Goal: Navigation & Orientation: Find specific page/section

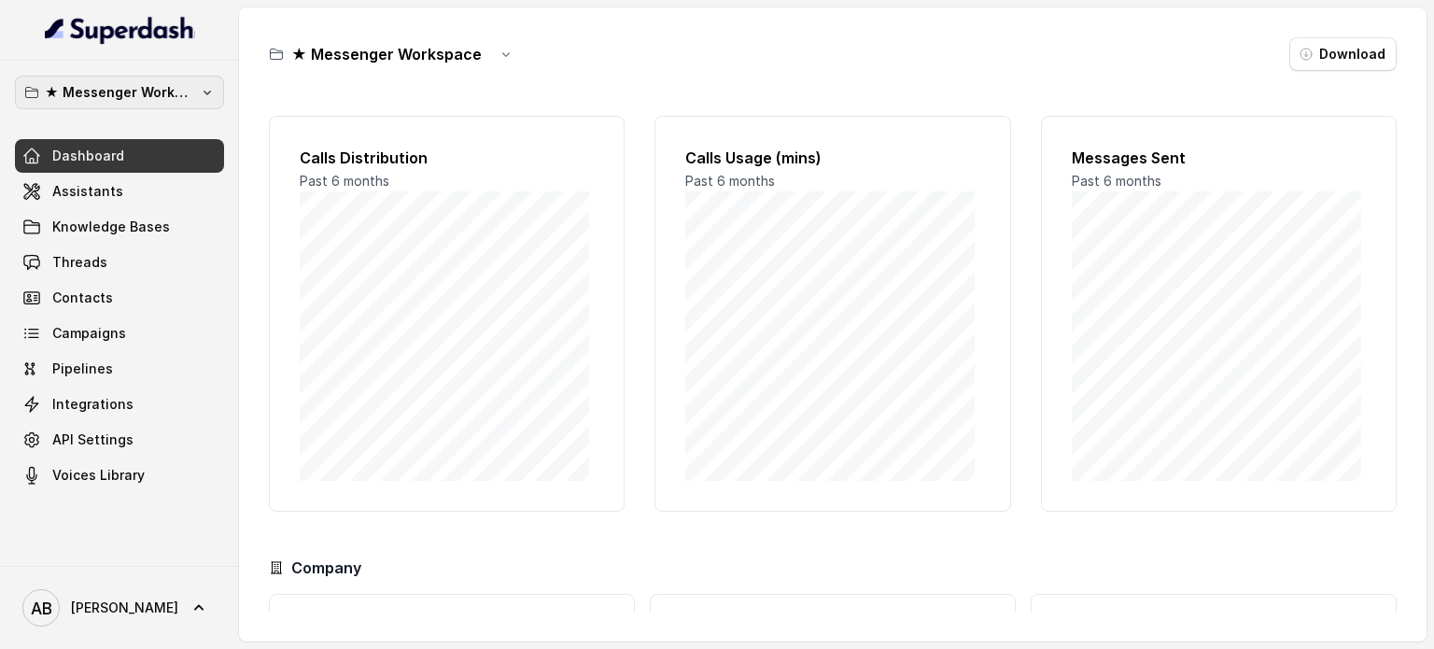
click at [161, 103] on p "★ Messenger Workspace" at bounding box center [119, 92] width 149 height 22
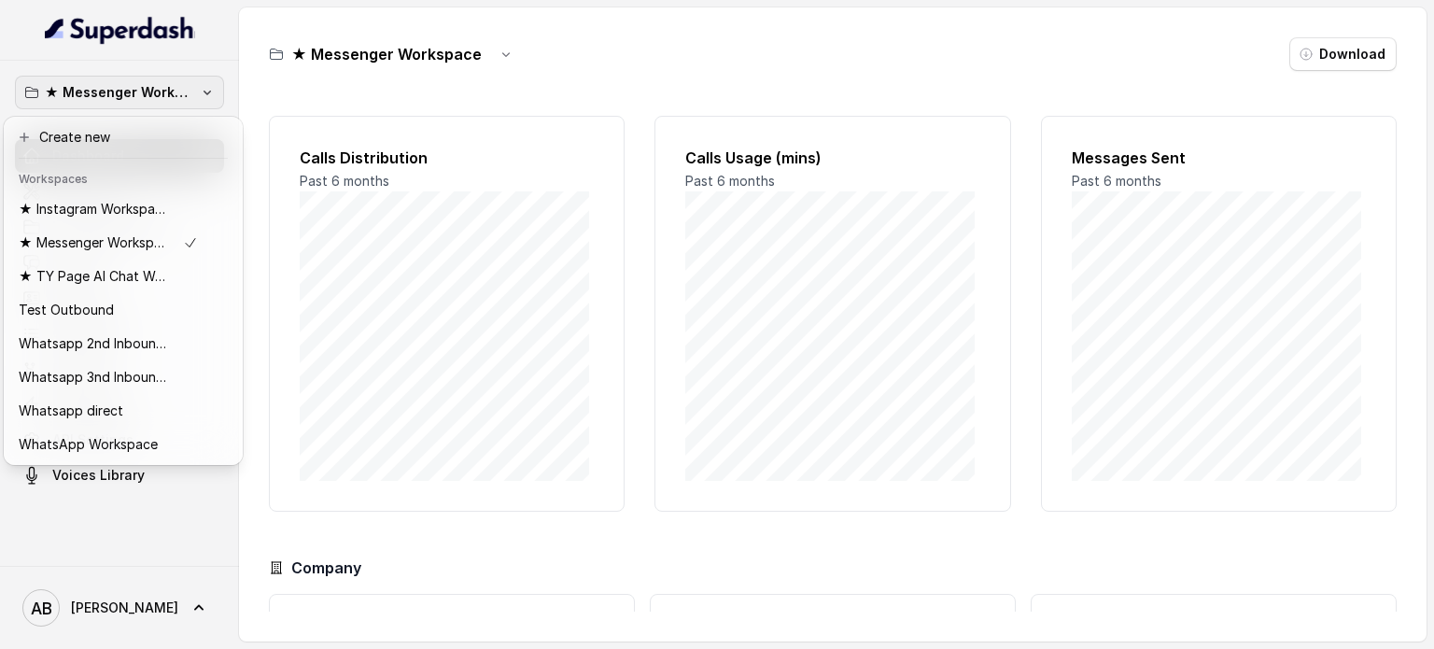
click at [147, 97] on p "★ Messenger Workspace" at bounding box center [119, 92] width 149 height 22
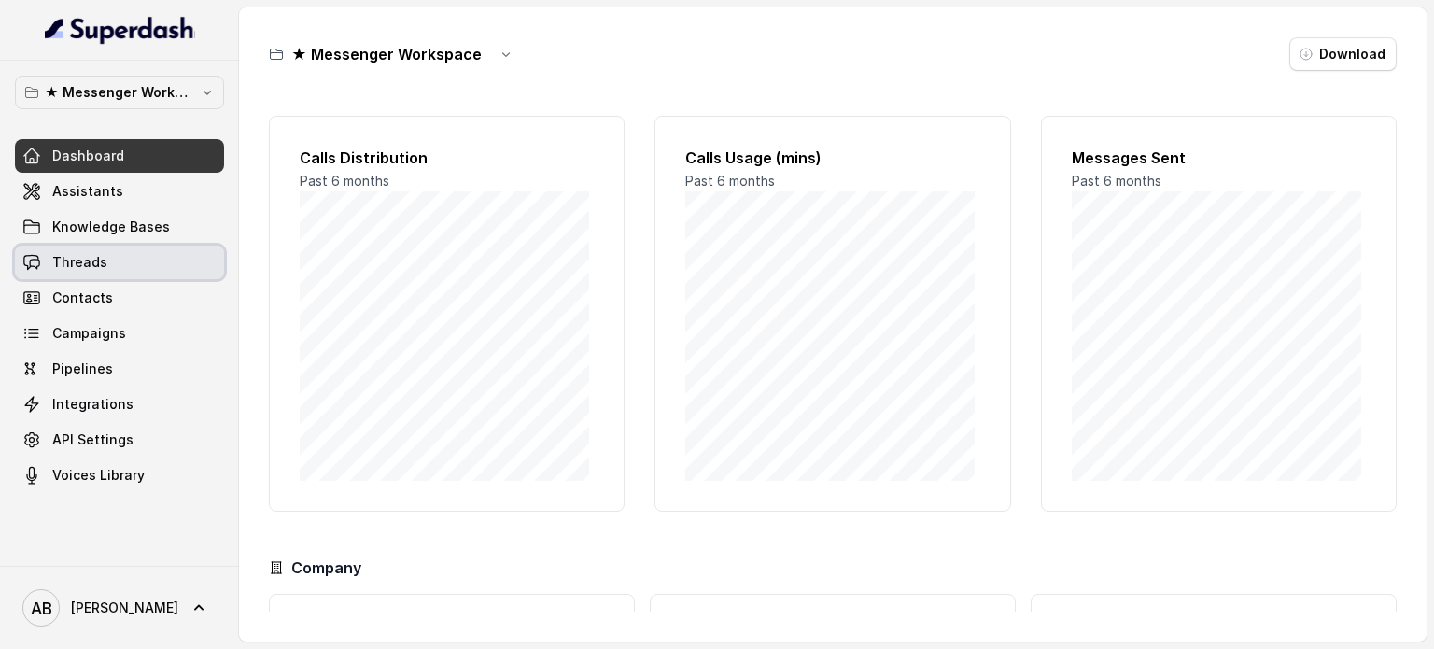
click at [123, 283] on link "Contacts" at bounding box center [119, 298] width 209 height 34
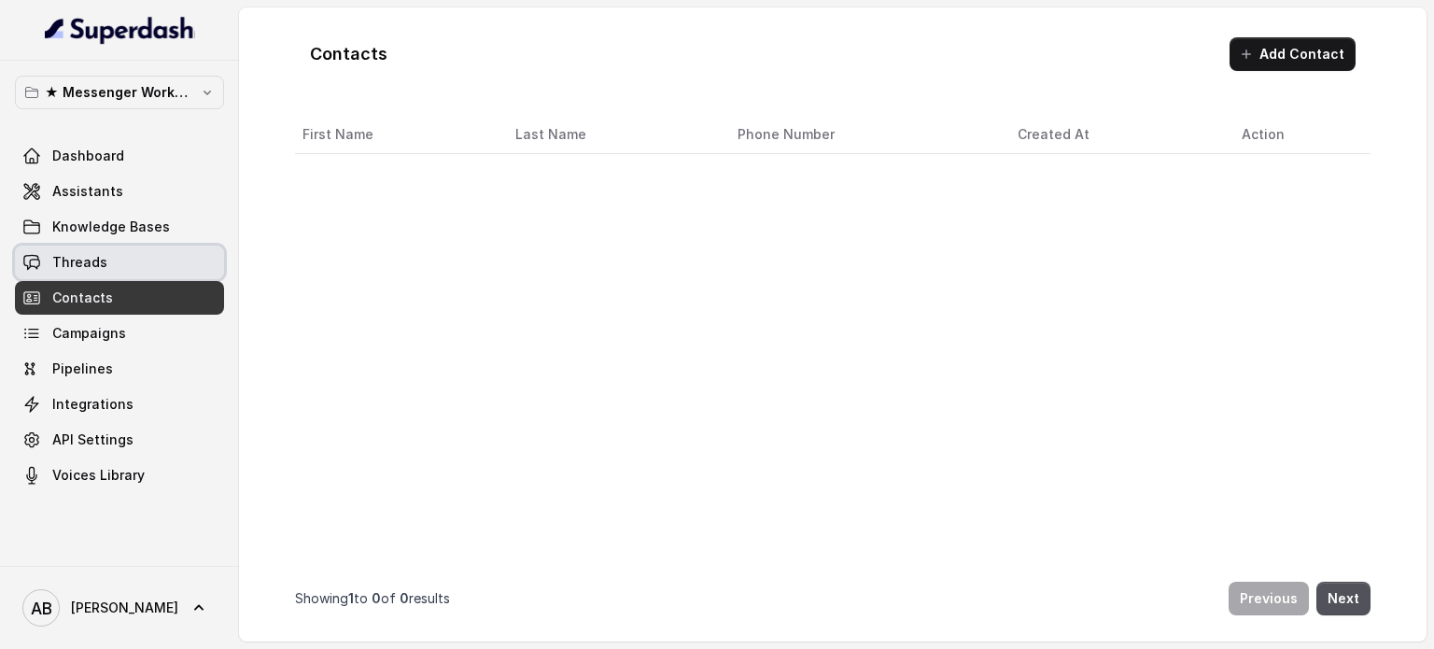
click at [131, 268] on link "Threads" at bounding box center [119, 262] width 209 height 34
